Goal: Task Accomplishment & Management: Use online tool/utility

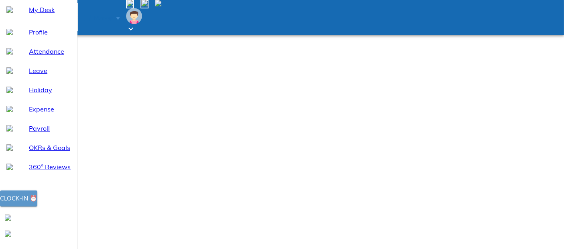
click at [37, 204] on div "Clock-in ⏰" at bounding box center [18, 198] width 37 height 10
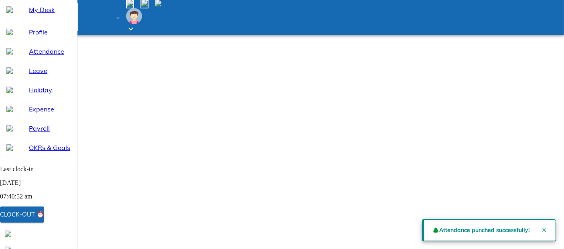
click at [42, 56] on span "Attendance" at bounding box center [50, 52] width 42 height 10
select select "8"
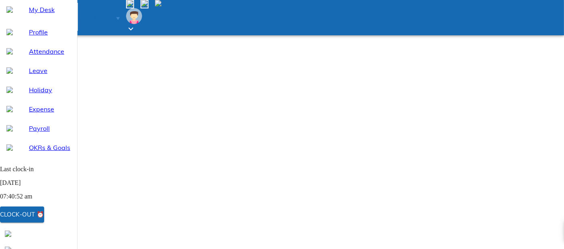
scroll to position [89, 0]
